Goal: Find specific page/section: Find specific page/section

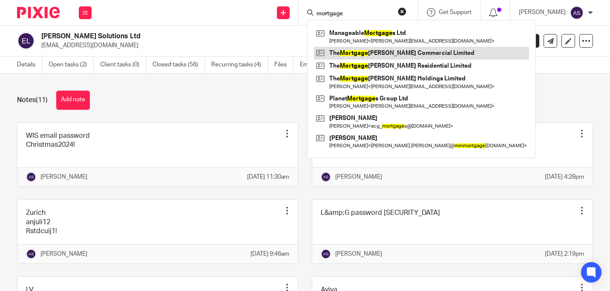
type input "mortgage"
click at [371, 50] on link at bounding box center [421, 53] width 215 height 13
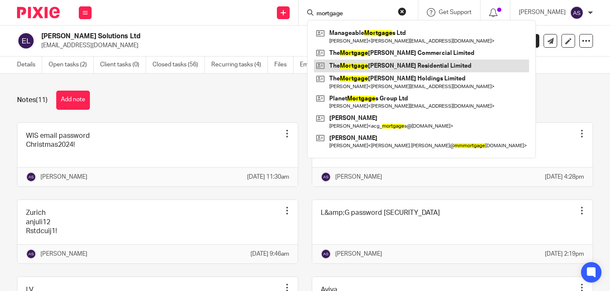
click at [379, 64] on link at bounding box center [421, 66] width 215 height 13
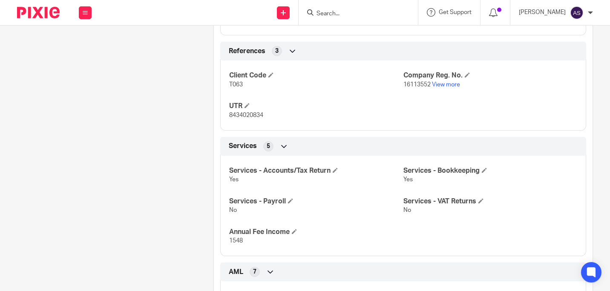
scroll to position [436, 0]
